Goal: Information Seeking & Learning: Find specific fact

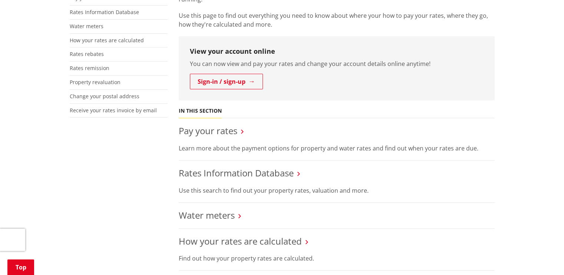
scroll to position [223, 0]
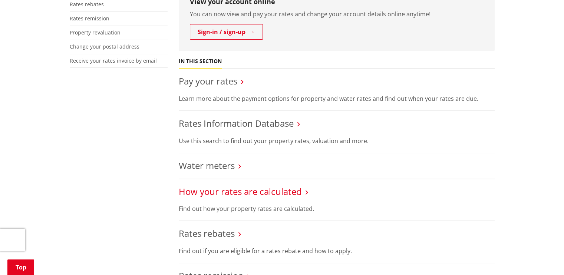
click at [288, 192] on link "How your rates are calculated" at bounding box center [240, 192] width 123 height 12
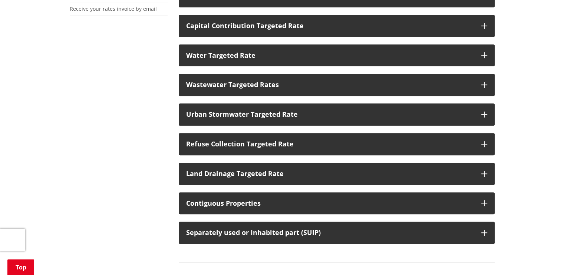
scroll to position [186, 0]
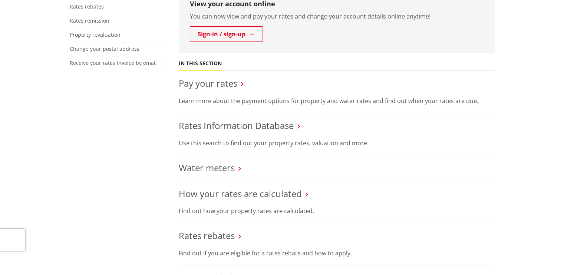
scroll to position [74, 0]
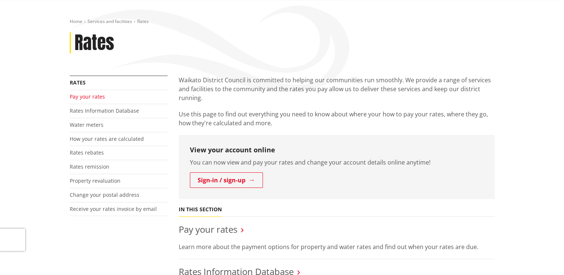
click at [94, 97] on link "Pay your rates" at bounding box center [87, 96] width 35 height 7
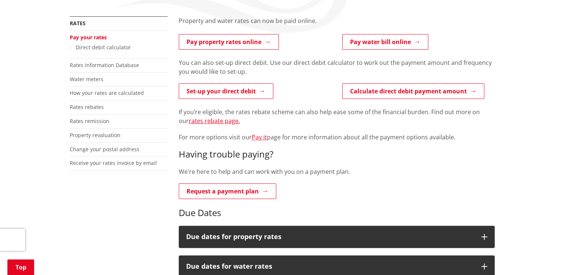
scroll to position [74, 0]
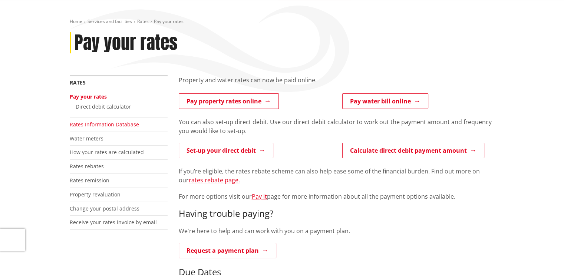
click at [96, 125] on link "Rates Information Database" at bounding box center [104, 124] width 69 height 7
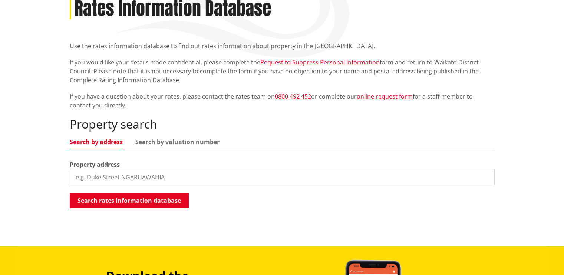
scroll to position [111, 0]
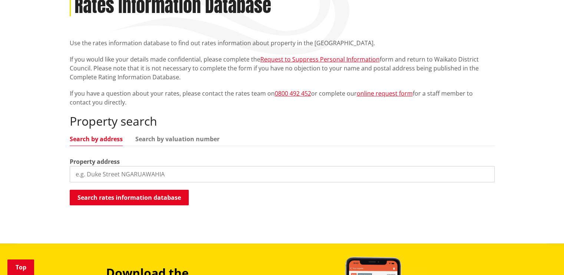
click at [158, 176] on input "search" at bounding box center [282, 174] width 425 height 16
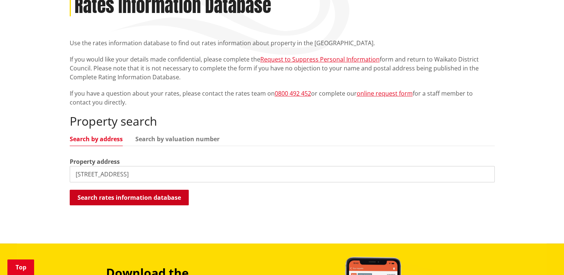
drag, startPoint x: 146, startPoint y: 196, endPoint x: 139, endPoint y: 197, distance: 7.1
click at [146, 196] on button "Search rates information database" at bounding box center [129, 198] width 119 height 16
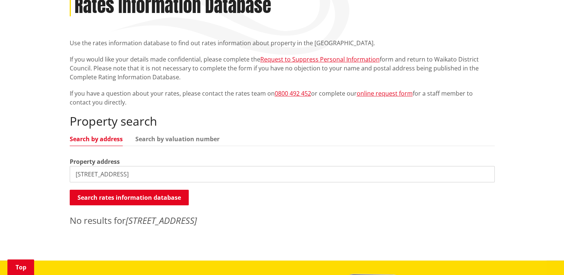
click at [131, 172] on input "93 tramway road" at bounding box center [282, 174] width 425 height 16
type input "93 tramway road, enderley, hamilton"
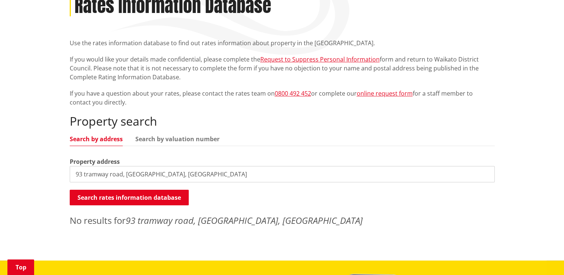
scroll to position [0, 0]
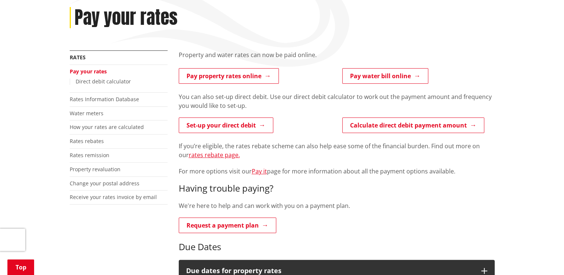
scroll to position [37, 0]
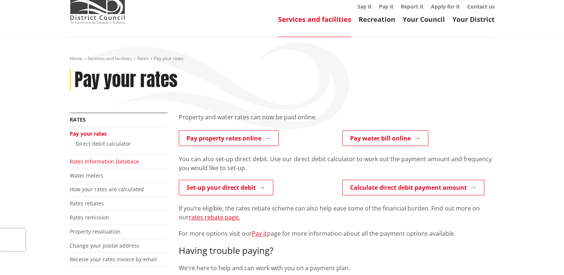
click at [91, 162] on link "Rates Information Database" at bounding box center [104, 161] width 69 height 7
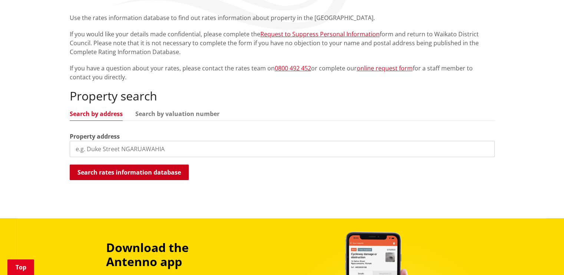
scroll to position [148, 0]
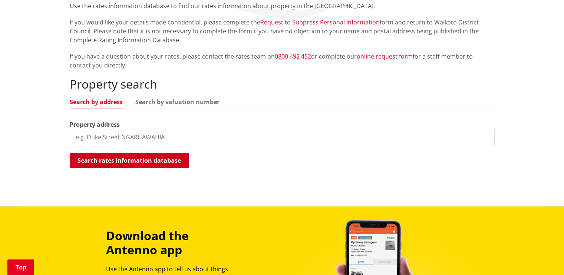
click at [157, 164] on button "Search rates information database" at bounding box center [129, 161] width 119 height 16
click at [194, 132] on input "search" at bounding box center [282, 137] width 425 height 16
type input "tramway"
click at [129, 161] on button "Search rates information database" at bounding box center [129, 161] width 119 height 16
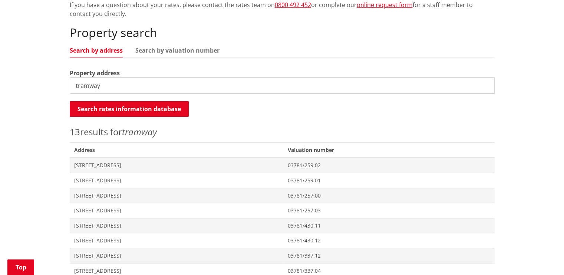
scroll to position [111, 0]
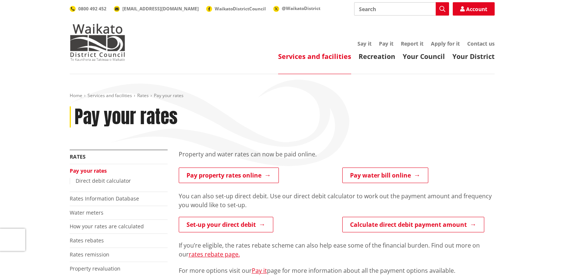
scroll to position [37, 0]
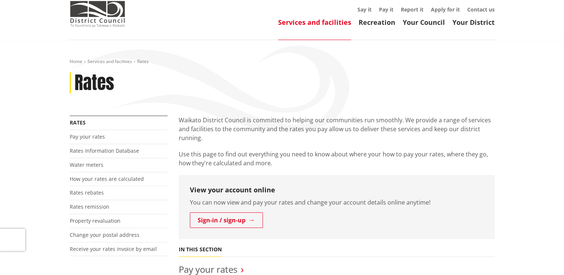
scroll to position [148, 0]
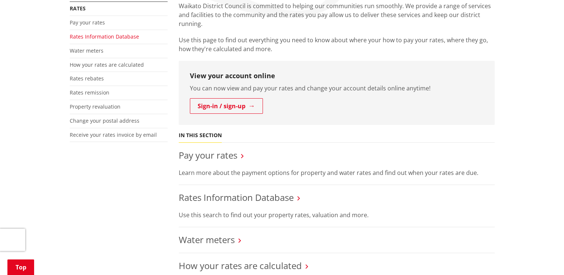
click at [91, 37] on link "Rates Information Database" at bounding box center [104, 36] width 69 height 7
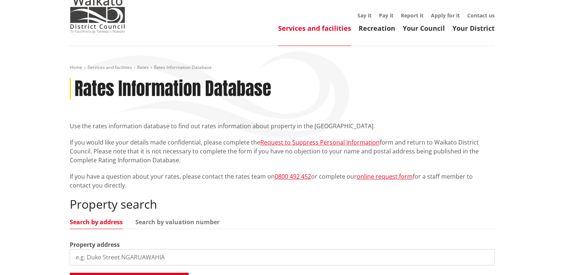
scroll to position [148, 0]
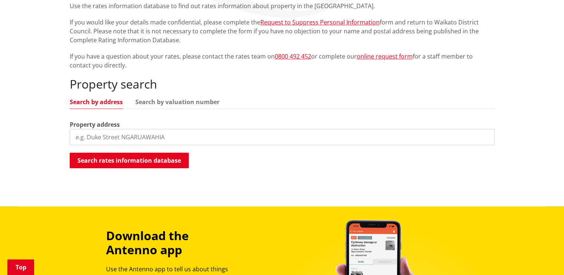
click at [165, 137] on input "search" at bounding box center [282, 137] width 425 height 16
paste input "04090-678-00- A"
type input "04090-678-00- A"
click at [157, 104] on link "Search by valuation number" at bounding box center [177, 102] width 84 height 6
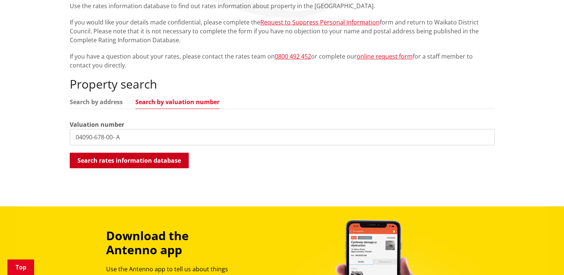
click at [145, 162] on button "Search rates information database" at bounding box center [129, 161] width 119 height 16
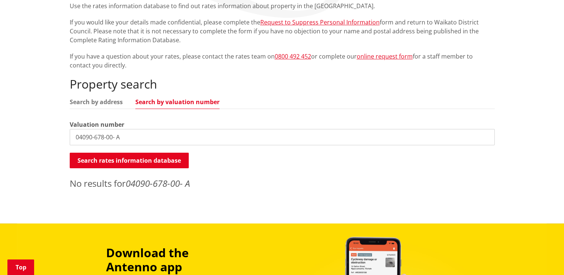
click at [487, 135] on input "04090-678-00- A" at bounding box center [282, 137] width 425 height 16
click at [111, 101] on link "Search by address" at bounding box center [96, 102] width 53 height 6
click at [130, 137] on input "search" at bounding box center [282, 137] width 425 height 16
type input "76 saint [PERSON_NAME]"
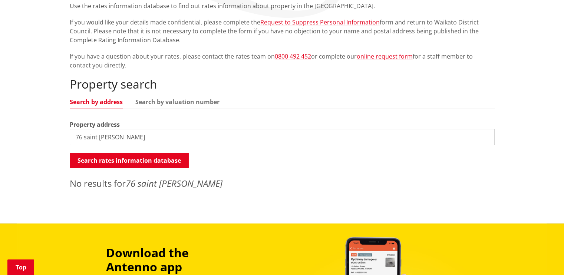
click at [485, 138] on input "76 saint [PERSON_NAME]" at bounding box center [282, 137] width 425 height 16
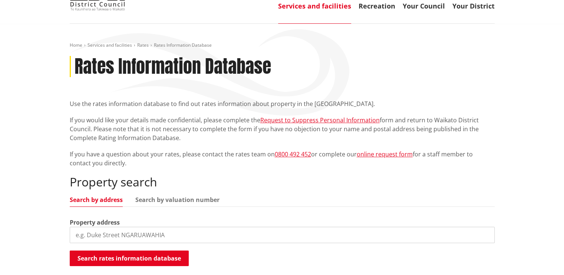
scroll to position [0, 0]
